Goal: Check status: Check status

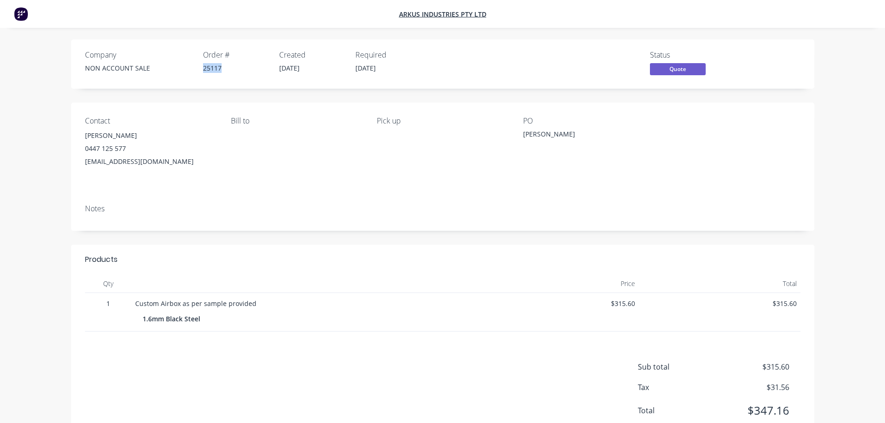
drag, startPoint x: 222, startPoint y: 69, endPoint x: 201, endPoint y: 69, distance: 20.9
click at [201, 69] on div "Company NON ACCOUNT SALE Order # 25117 Created [DATE] Required [DATE]" at bounding box center [252, 64] width 335 height 27
copy div "25117"
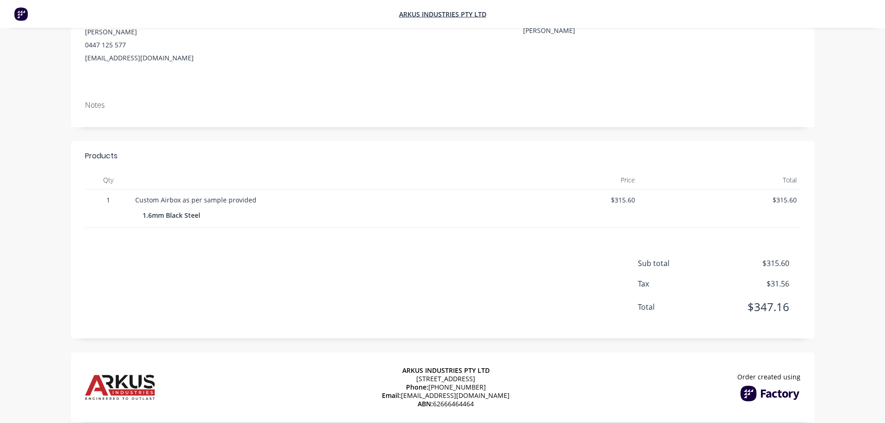
scroll to position [119, 0]
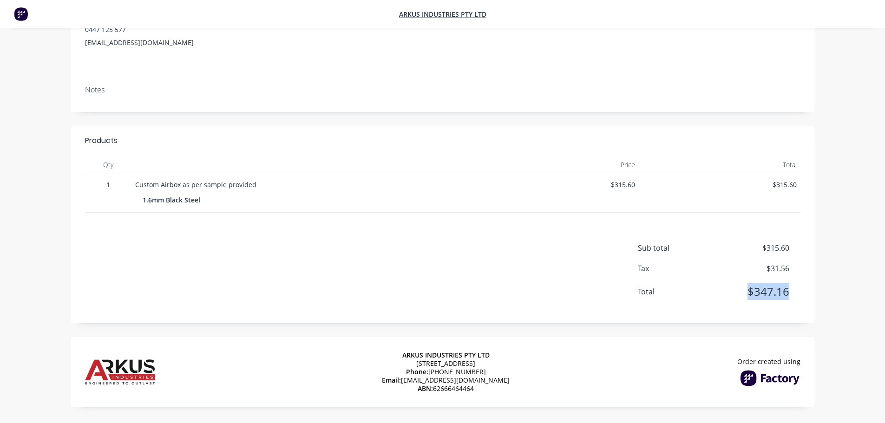
drag, startPoint x: 748, startPoint y: 291, endPoint x: 787, endPoint y: 294, distance: 38.7
click at [787, 294] on span "$347.16" at bounding box center [754, 291] width 69 height 17
copy span "$347.16"
click at [644, 292] on span "Total" at bounding box center [679, 291] width 83 height 11
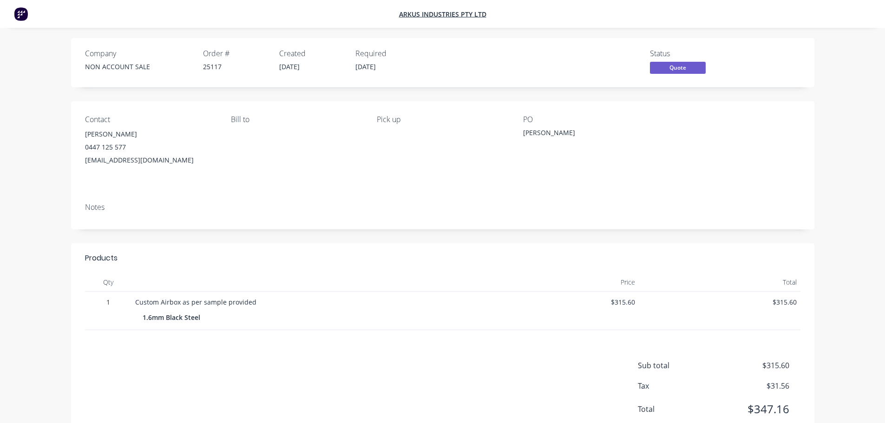
scroll to position [0, 0]
click at [671, 70] on span "Yes" at bounding box center [678, 69] width 56 height 12
